Goal: Task Accomplishment & Management: Manage account settings

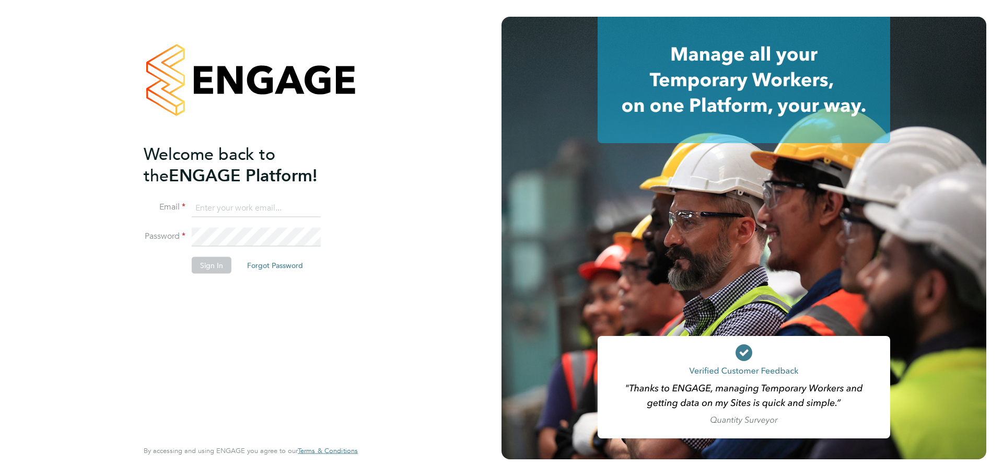
type input "james.farrington@huntereducation.co.uk"
click at [201, 262] on button "Sign In" at bounding box center [212, 265] width 40 height 17
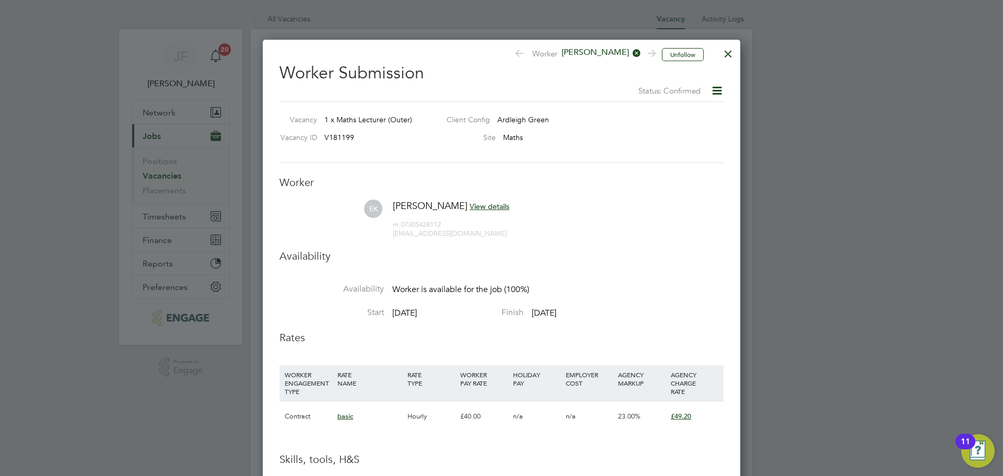
click at [730, 51] on div at bounding box center [728, 51] width 19 height 19
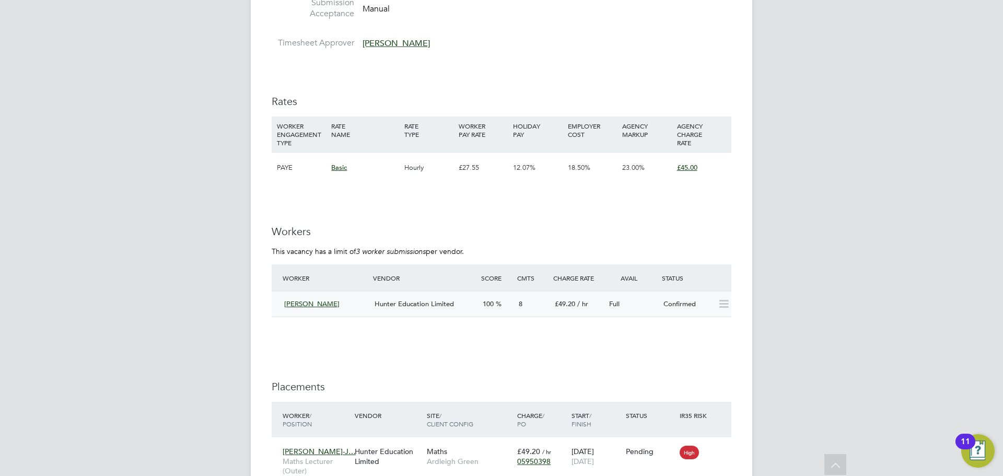
click at [416, 308] on div "Hunter Education Limited" at bounding box center [425, 304] width 108 height 17
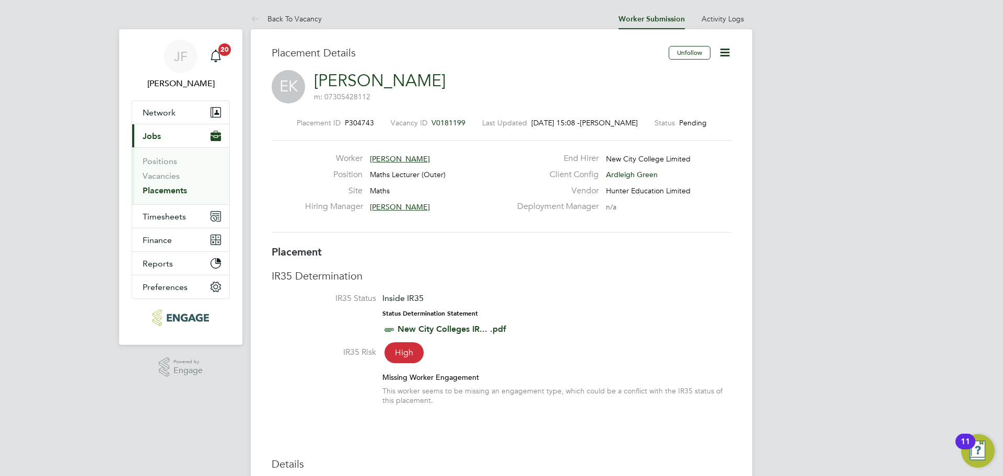
click at [419, 75] on link "Elijah Kolawole-Johnson" at bounding box center [380, 81] width 132 height 20
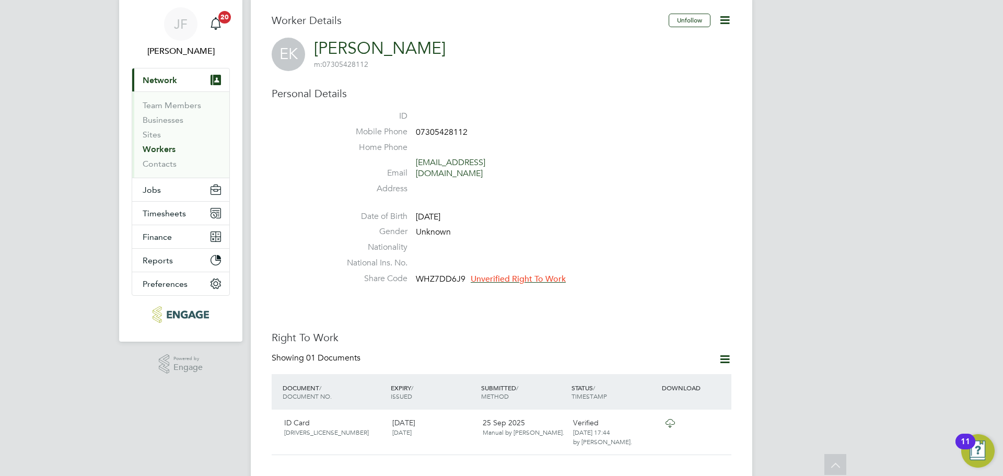
click at [532, 274] on span "Unverified Right To Work" at bounding box center [518, 279] width 95 height 10
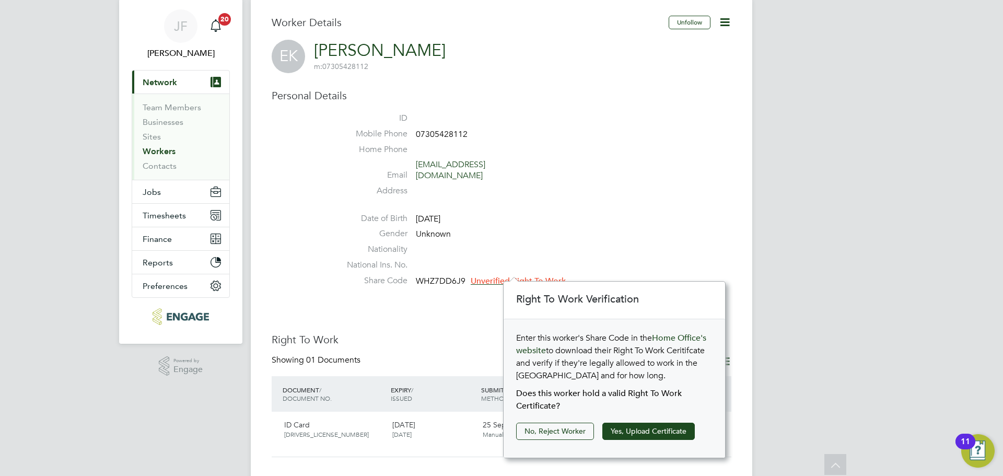
scroll to position [11, 95]
click at [656, 433] on button "Yes, Upload Certificate" at bounding box center [649, 431] width 92 height 17
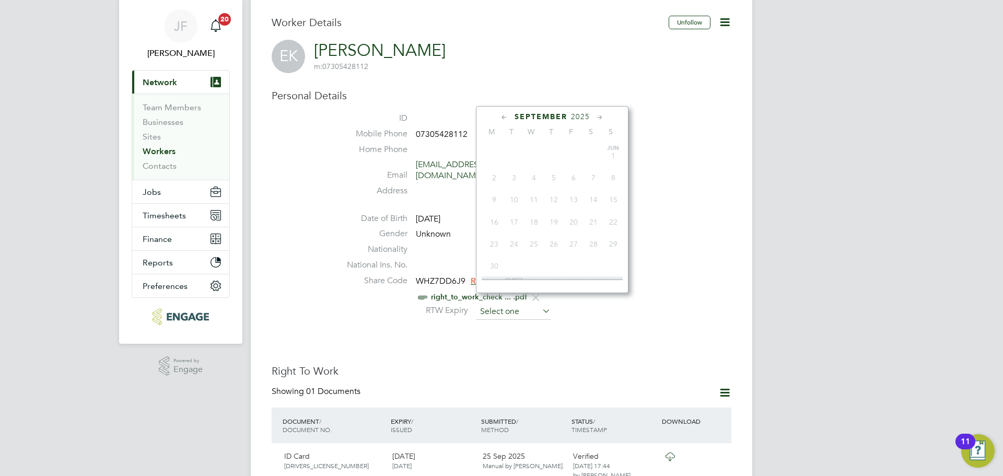
scroll to position [385, 0]
click at [536, 304] on input at bounding box center [514, 312] width 74 height 16
click at [585, 112] on div "September 2025 M T W T F S S Jun 1 2 3 4 5 6 7 8 9 10 11 12 13 14 15 16 17 18 1…" at bounding box center [552, 199] width 153 height 187
click at [585, 113] on span "2025" at bounding box center [580, 116] width 19 height 9
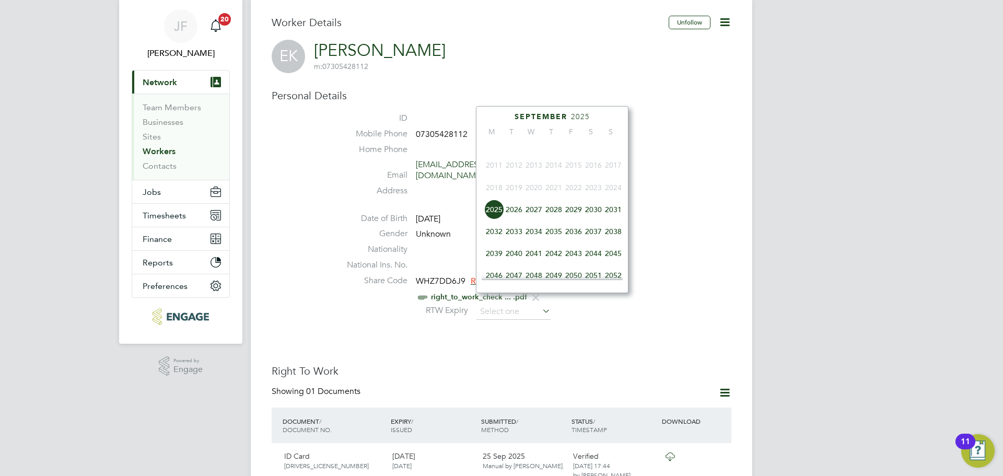
click at [537, 214] on span "2027" at bounding box center [534, 210] width 20 height 20
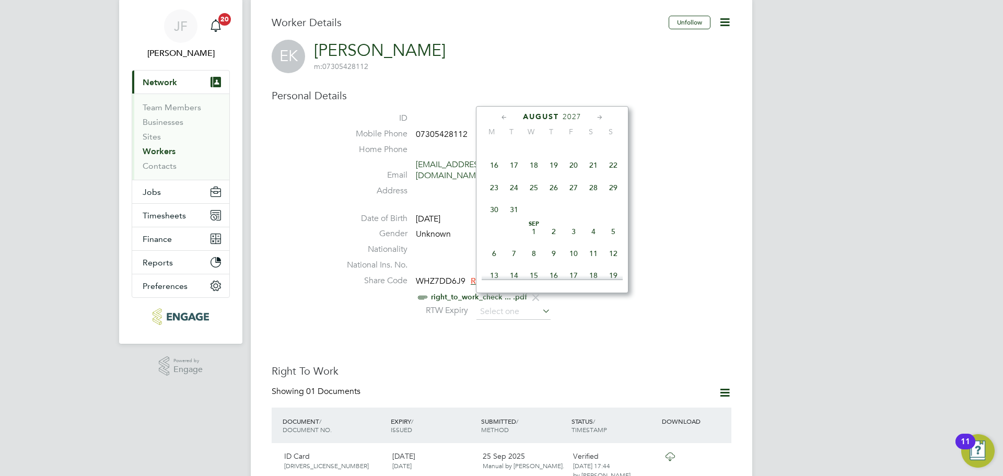
click at [495, 171] on span "16" at bounding box center [494, 165] width 20 height 20
type input "16 Aug 2027"
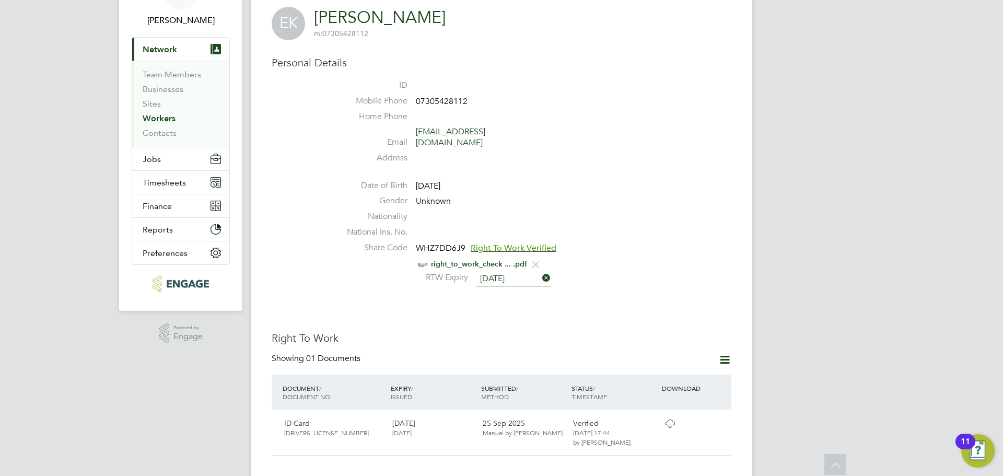
scroll to position [0, 0]
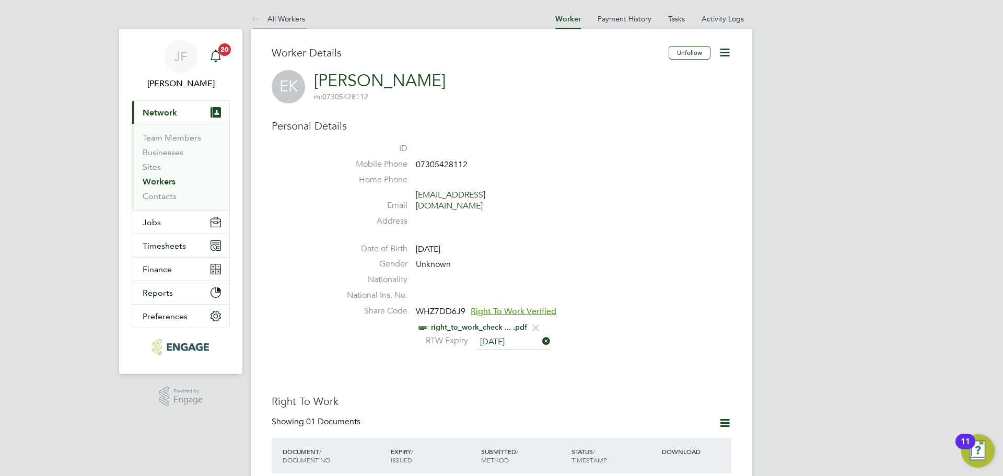
click at [258, 17] on icon at bounding box center [257, 19] width 13 height 13
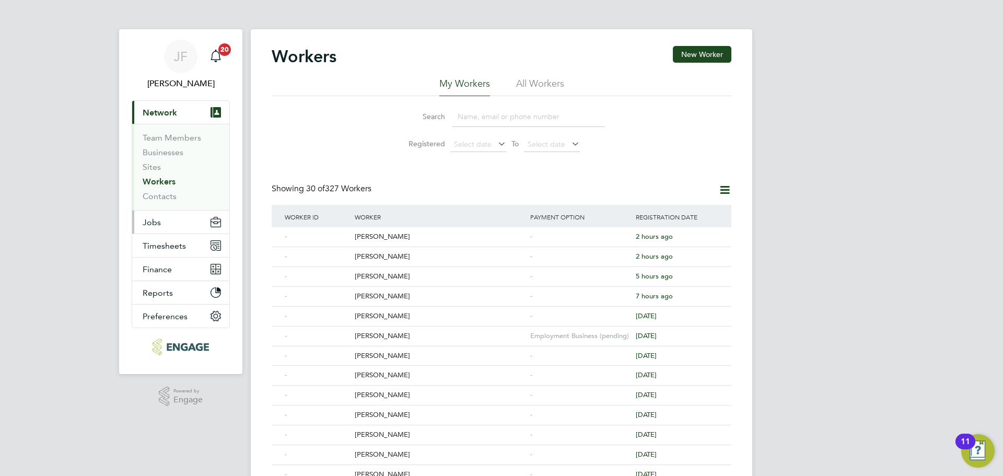
click at [164, 226] on button "Jobs" at bounding box center [180, 222] width 97 height 23
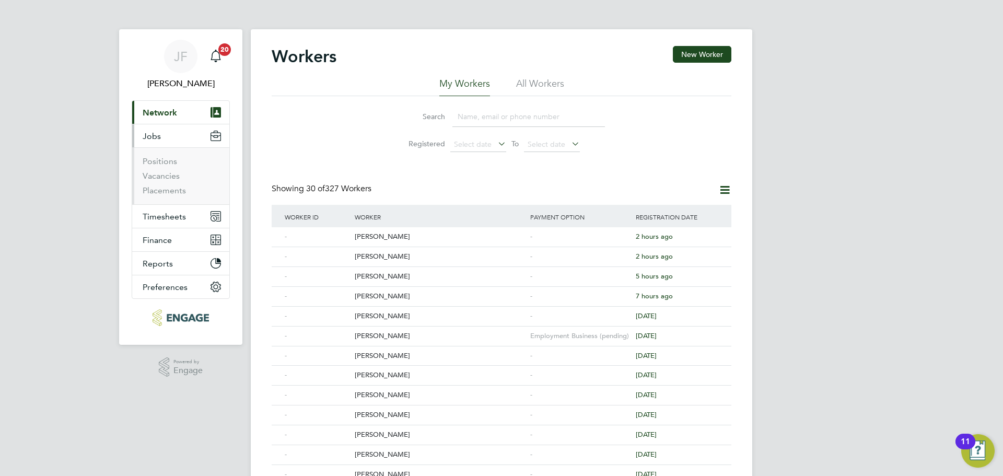
click at [180, 177] on li "Vacancies" at bounding box center [182, 178] width 78 height 15
click at [170, 177] on link "Vacancies" at bounding box center [161, 176] width 37 height 10
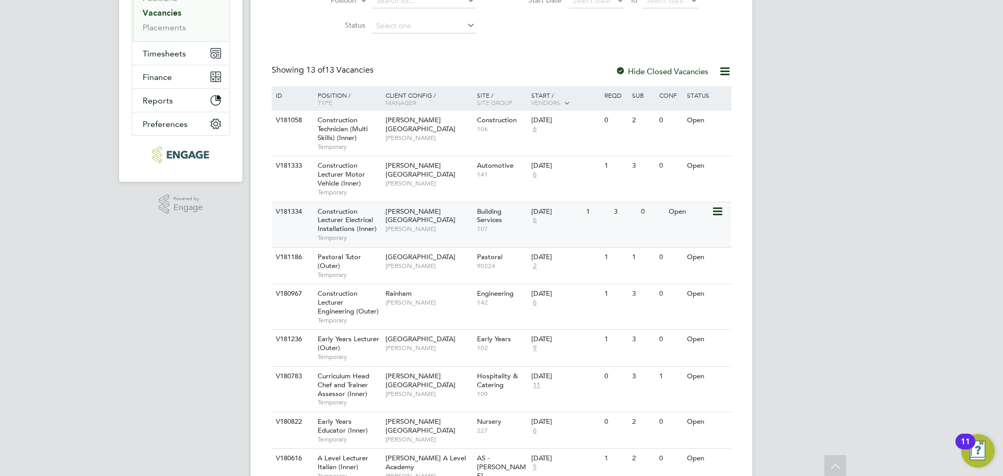
scroll to position [174, 0]
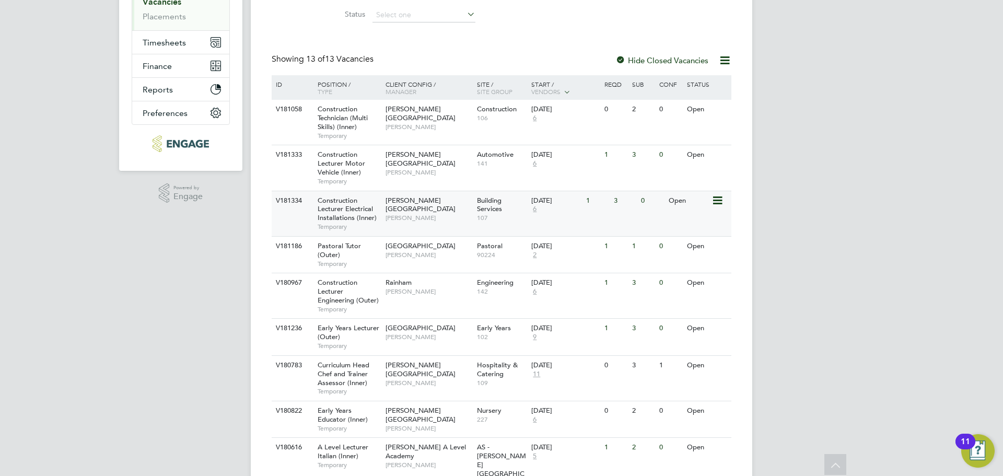
click at [376, 211] on div "Construction Lecturer Electrical Installations (Inner) Temporary" at bounding box center [346, 213] width 73 height 45
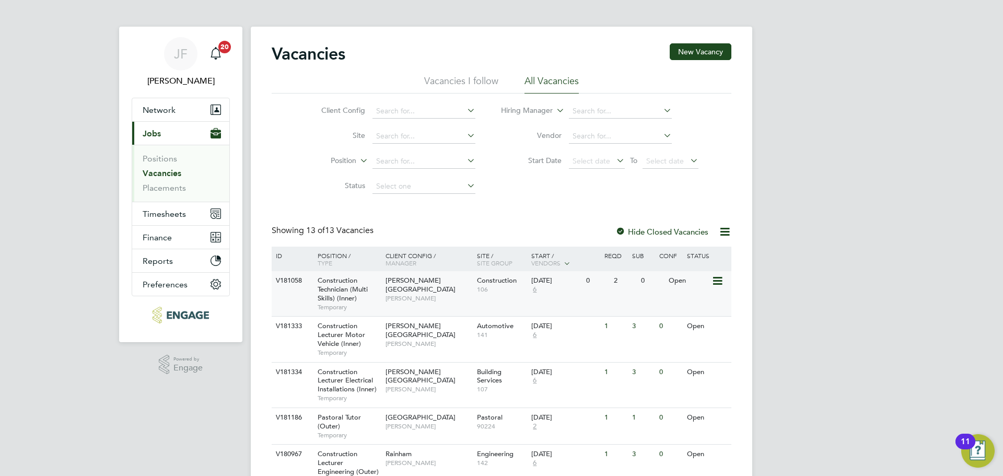
scroll to position [4, 0]
